Goal: Information Seeking & Learning: Learn about a topic

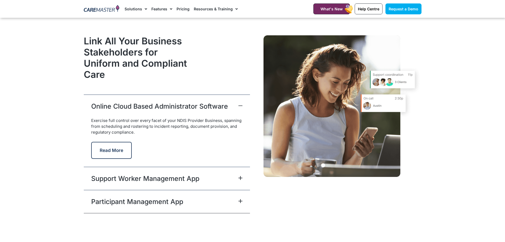
scroll to position [1300, 0]
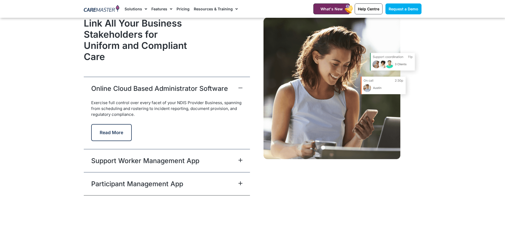
click at [241, 158] on icon at bounding box center [241, 160] width 4 height 4
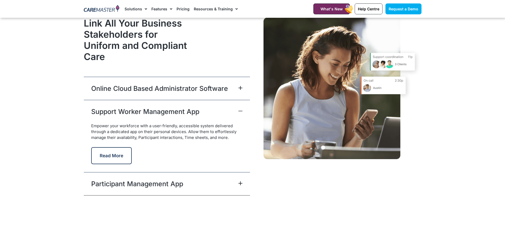
click at [242, 183] on icon at bounding box center [241, 183] width 4 height 4
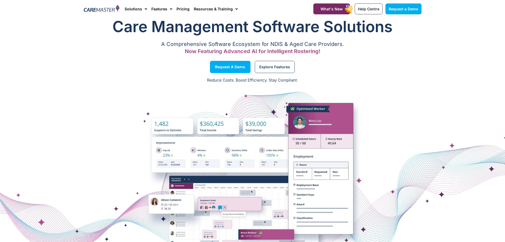
scroll to position [0, 0]
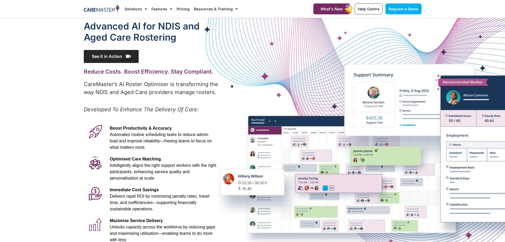
click at [119, 56] on span "See it in Action" at bounding box center [111, 56] width 55 height 13
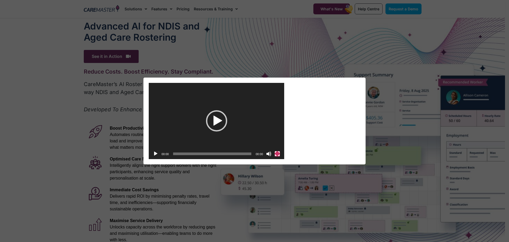
click at [277, 155] on button "Fullscreen" at bounding box center [277, 153] width 5 height 5
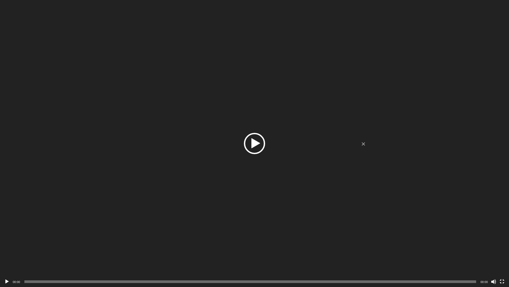
click at [253, 146] on div "Play" at bounding box center [254, 143] width 21 height 21
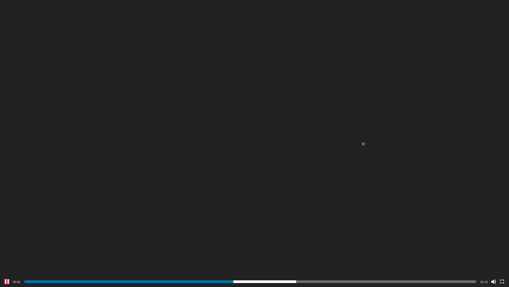
click at [6, 241] on button "Pause" at bounding box center [6, 281] width 5 height 5
click at [228, 241] on span "00:33" at bounding box center [250, 281] width 452 height 3
click at [221, 241] on span "00:32" at bounding box center [250, 281] width 452 height 3
click at [219, 241] on span "00:32" at bounding box center [250, 281] width 452 height 3
click at [200, 241] on div "Video Player" at bounding box center [254, 143] width 509 height 287
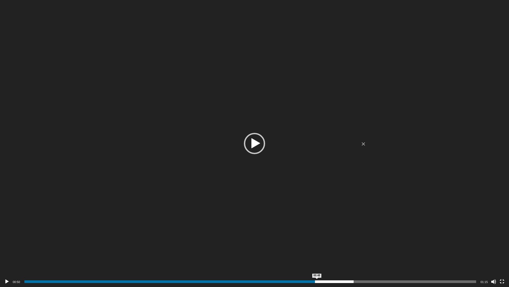
click at [317, 241] on span "00:48" at bounding box center [250, 281] width 452 height 3
click at [312, 241] on span "00:47" at bounding box center [250, 281] width 452 height 3
click at [295, 241] on span "00:44" at bounding box center [250, 281] width 452 height 3
click at [213, 241] on video "[URL][DOMAIN_NAME]" at bounding box center [254, 143] width 509 height 287
click at [101, 228] on div "Video Player" at bounding box center [254, 143] width 509 height 287
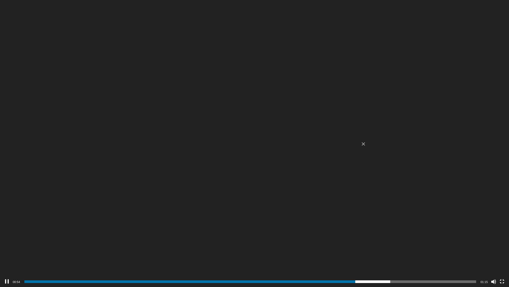
click at [109, 219] on video "[URL][DOMAIN_NAME]" at bounding box center [254, 143] width 509 height 287
click at [353, 241] on span "00:54" at bounding box center [250, 281] width 452 height 3
click at [139, 241] on div "Video Player" at bounding box center [254, 143] width 509 height 287
click at [501, 241] on button "Fullscreen" at bounding box center [502, 281] width 5 height 5
